Goal: Information Seeking & Learning: Learn about a topic

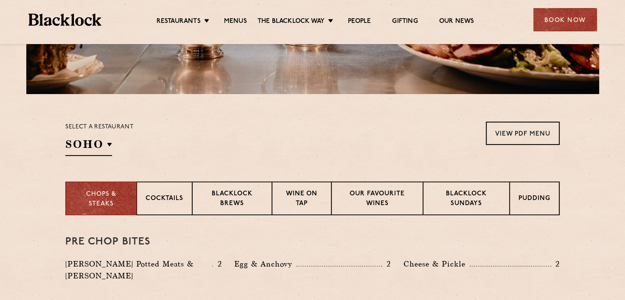
scroll to position [170, 0]
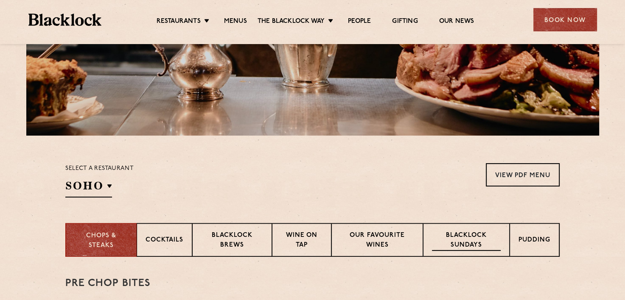
click at [476, 236] on p "Blacklock Sundays" at bounding box center [466, 241] width 69 height 20
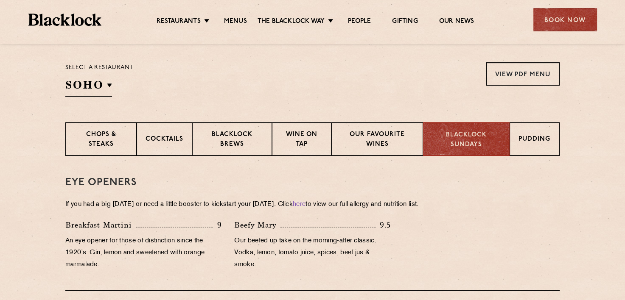
scroll to position [254, 0]
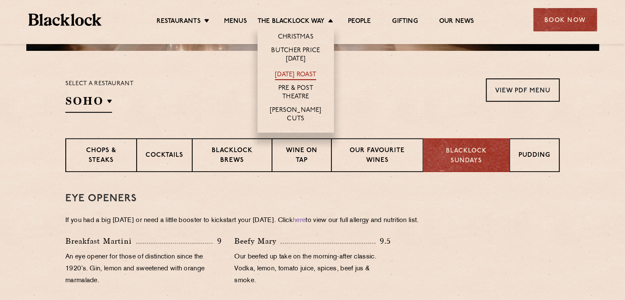
click at [304, 73] on link "[DATE] Roast" at bounding box center [295, 75] width 41 height 9
